Goal: Book appointment/travel/reservation

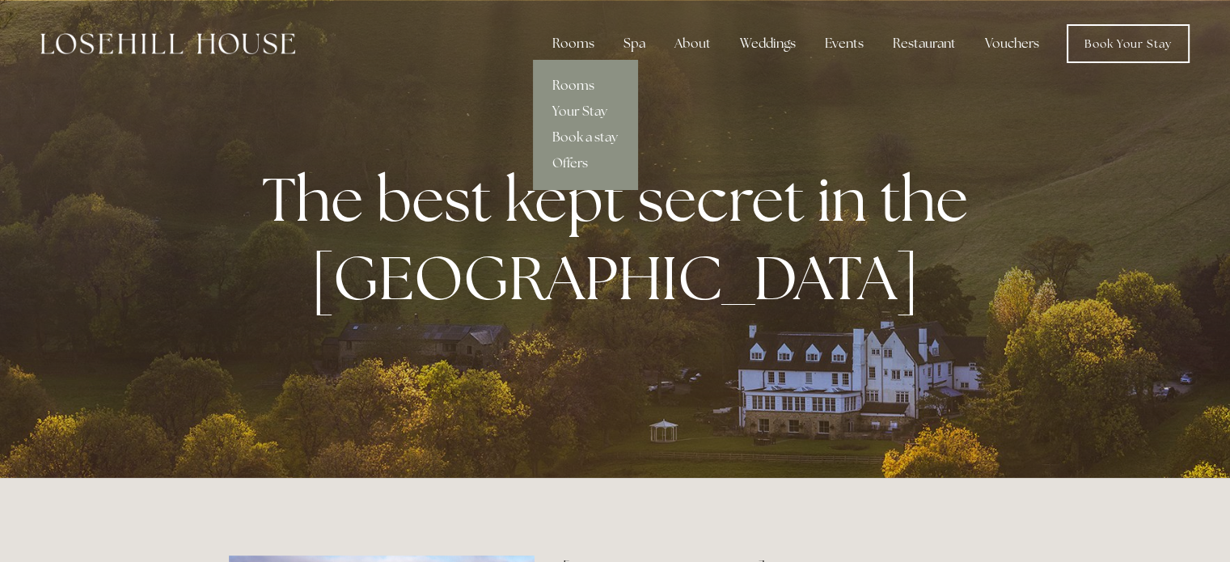
click at [585, 87] on link "Rooms" at bounding box center [585, 86] width 104 height 26
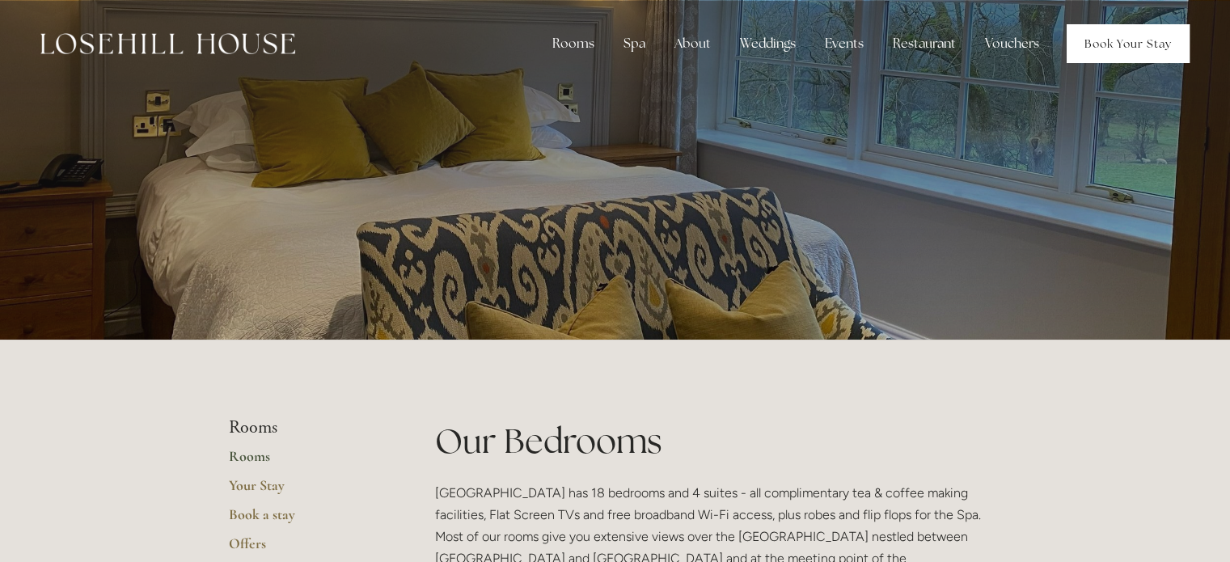
click at [1100, 30] on link "Book Your Stay" at bounding box center [1128, 43] width 123 height 39
